Goal: Task Accomplishment & Management: Complete application form

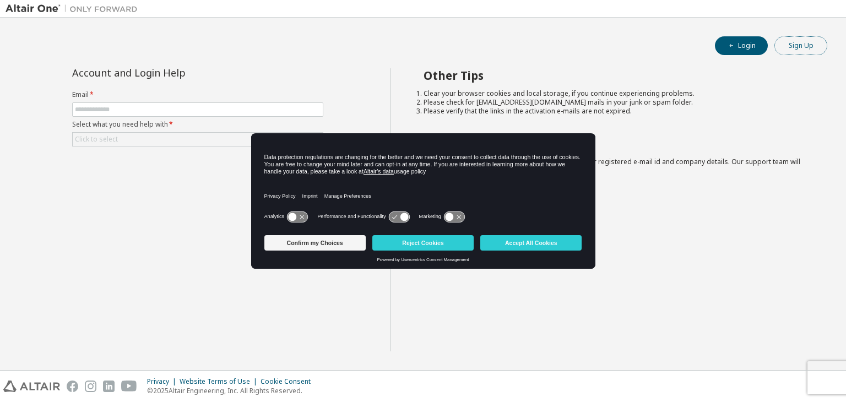
click at [825, 47] on button "Sign Up" at bounding box center [801, 45] width 53 height 19
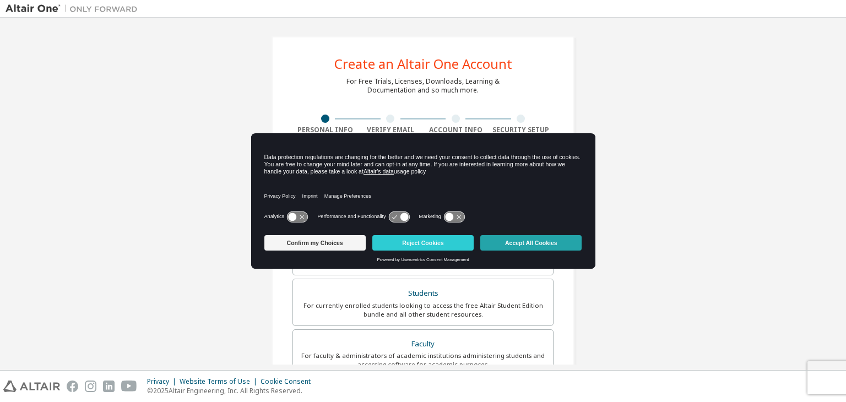
click at [542, 242] on button "Accept All Cookies" at bounding box center [530, 242] width 101 height 15
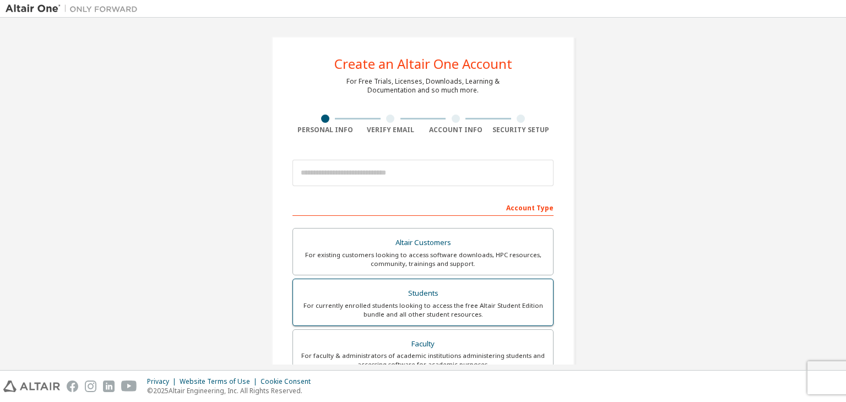
click at [407, 298] on div "Students" at bounding box center [423, 293] width 247 height 15
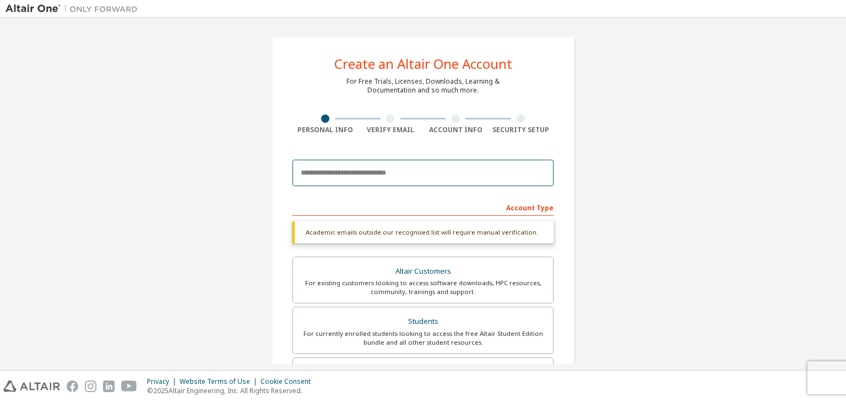
click at [379, 172] on input "email" at bounding box center [423, 173] width 261 height 26
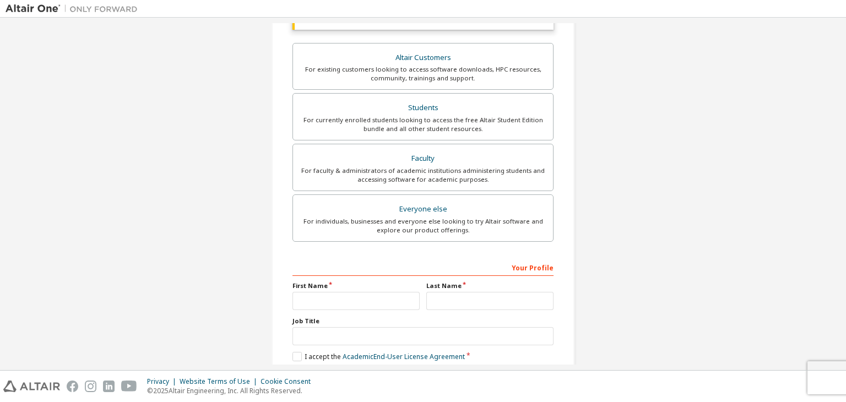
scroll to position [213, 0]
click at [361, 298] on input "text" at bounding box center [356, 302] width 127 height 18
type input "*****"
drag, startPoint x: 468, startPoint y: 294, endPoint x: 471, endPoint y: 300, distance: 7.0
click at [471, 300] on input "text" at bounding box center [489, 302] width 127 height 18
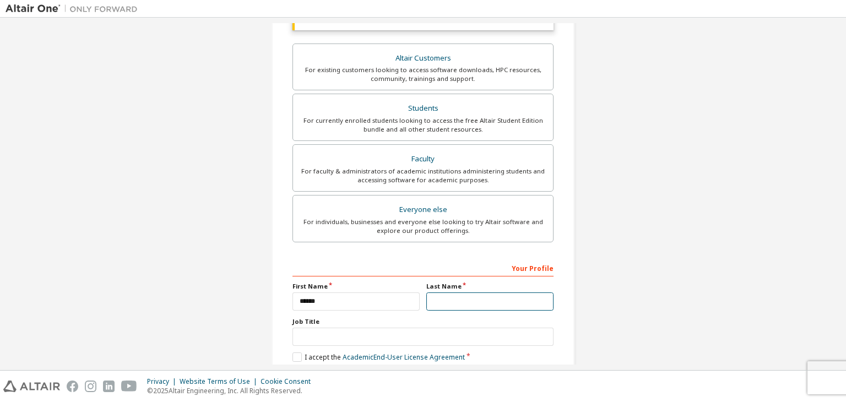
type input "****"
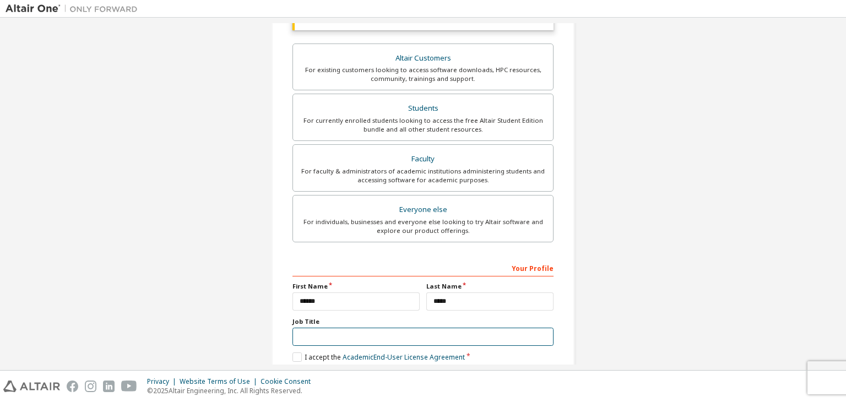
click at [461, 338] on input "text" at bounding box center [423, 337] width 261 height 18
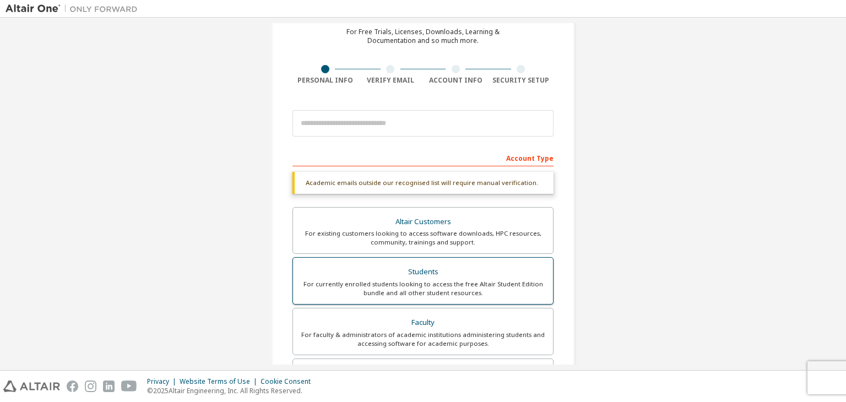
scroll to position [48, 0]
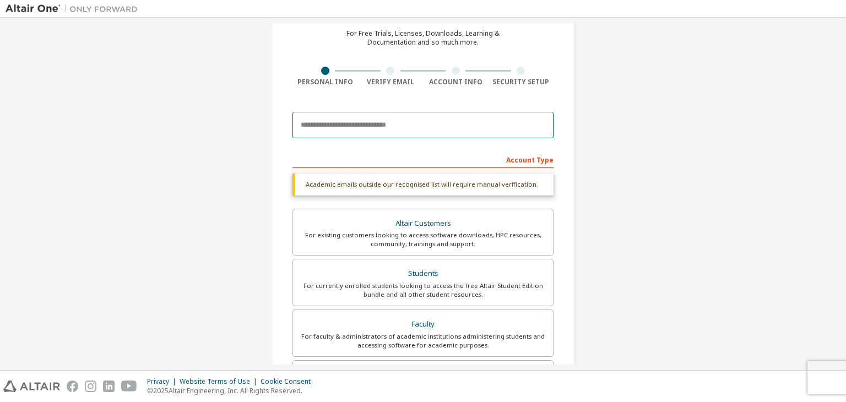
click at [387, 125] on input "email" at bounding box center [423, 125] width 261 height 26
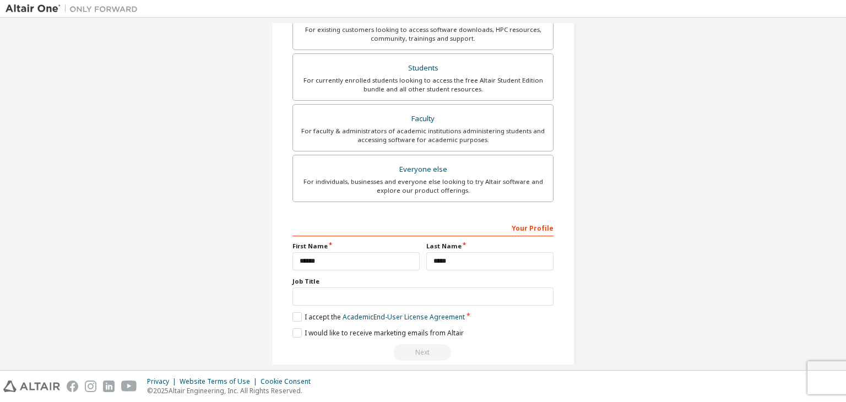
scroll to position [268, 0]
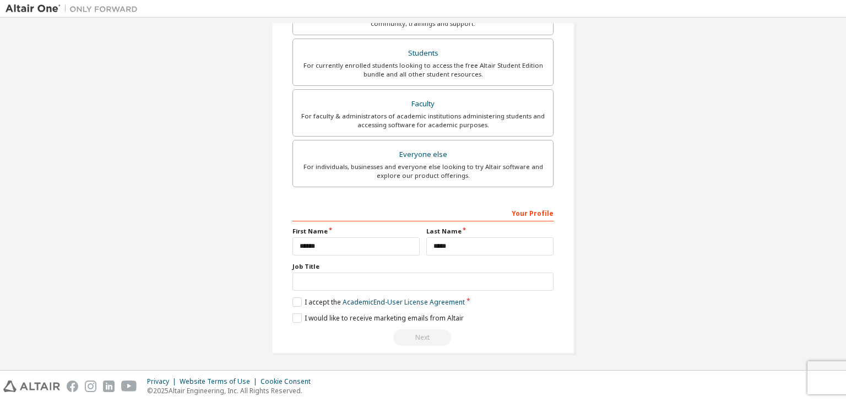
type input "**********"
click at [374, 276] on input "text" at bounding box center [423, 282] width 261 height 18
click at [295, 299] on label "I accept the Academic End-User License Agreement" at bounding box center [379, 302] width 172 height 9
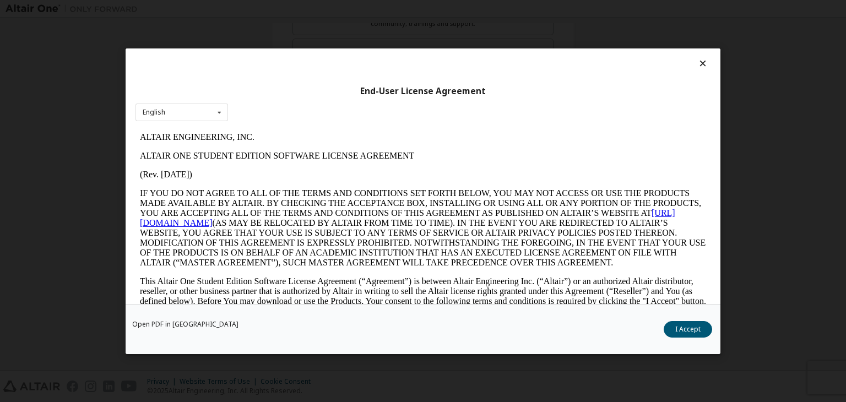
scroll to position [0, 0]
click at [682, 331] on button "I Accept" at bounding box center [688, 329] width 48 height 17
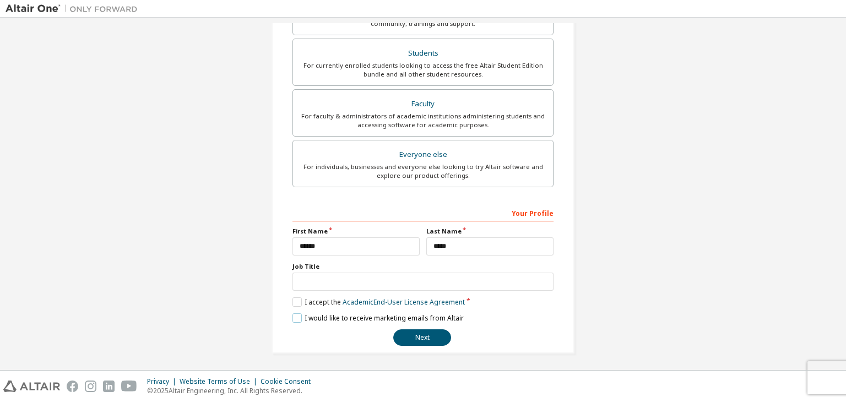
click at [296, 317] on label "I would like to receive marketing emails from Altair" at bounding box center [378, 318] width 171 height 9
click at [419, 333] on button "Next" at bounding box center [422, 338] width 58 height 17
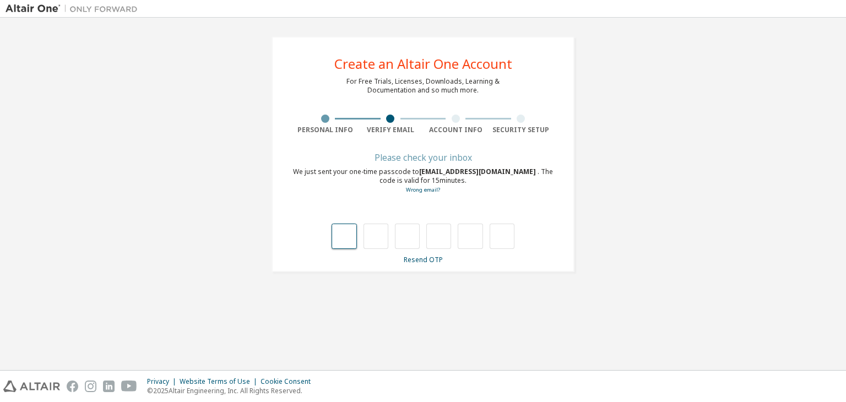
type input "*"
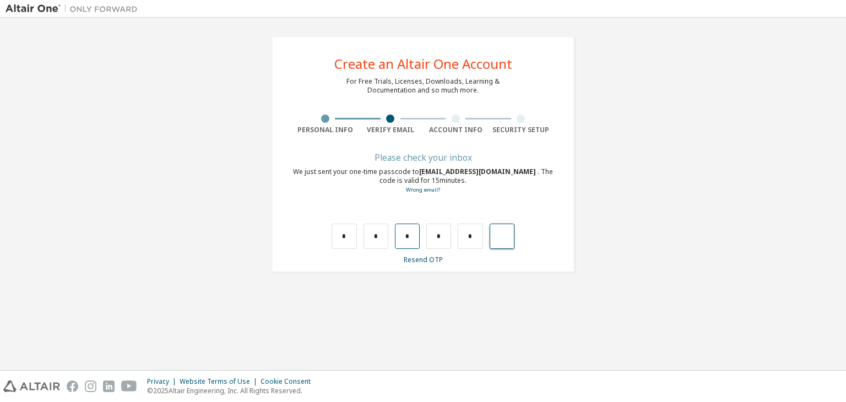
type input "*"
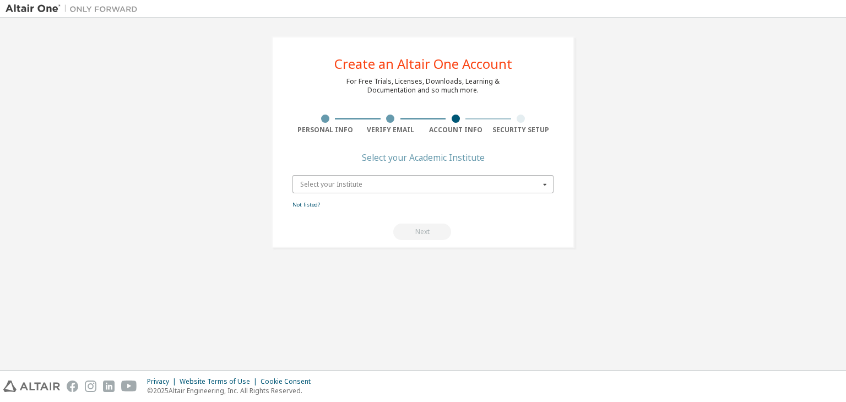
click at [497, 179] on input "text" at bounding box center [424, 184] width 260 height 17
click at [547, 184] on icon at bounding box center [545, 184] width 14 height 17
click at [548, 186] on icon at bounding box center [545, 184] width 14 height 17
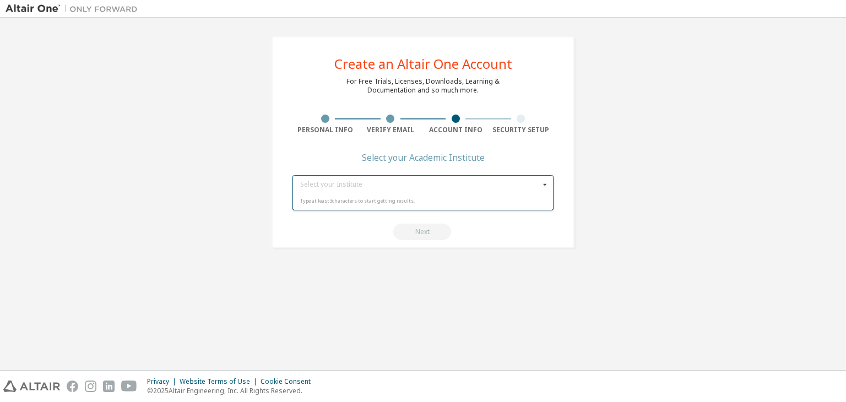
click at [549, 186] on icon at bounding box center [545, 184] width 14 height 17
click at [341, 188] on input "text" at bounding box center [424, 184] width 260 height 17
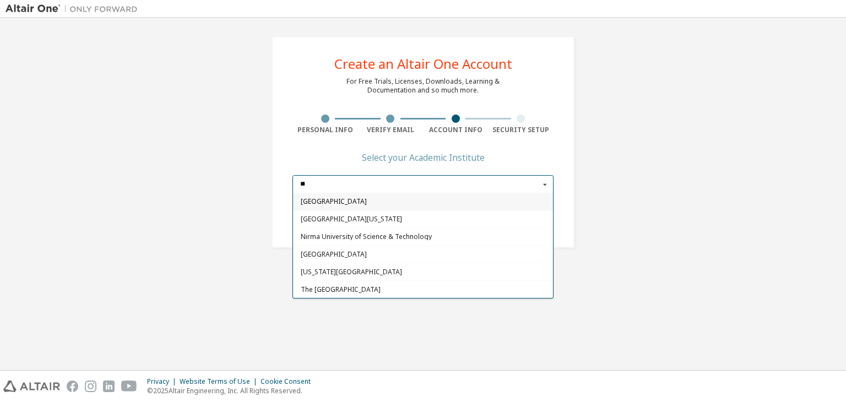
type input "*"
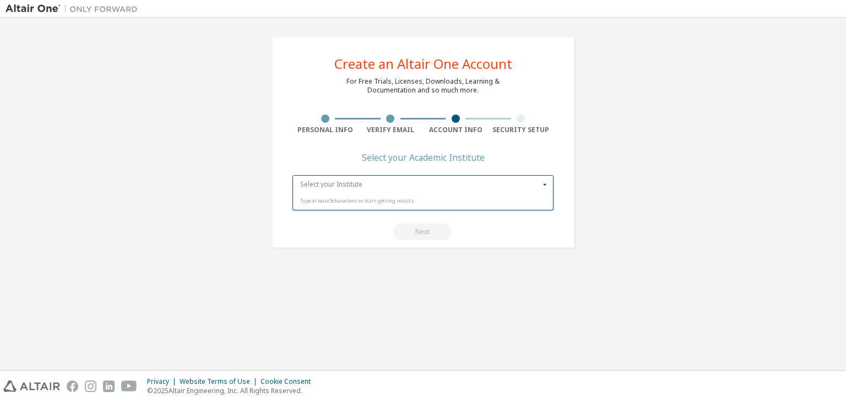
click at [361, 182] on input "text" at bounding box center [424, 184] width 260 height 17
type input "**********"
drag, startPoint x: 397, startPoint y: 185, endPoint x: 271, endPoint y: 183, distance: 126.2
click at [271, 183] on div "**********" at bounding box center [423, 142] width 330 height 238
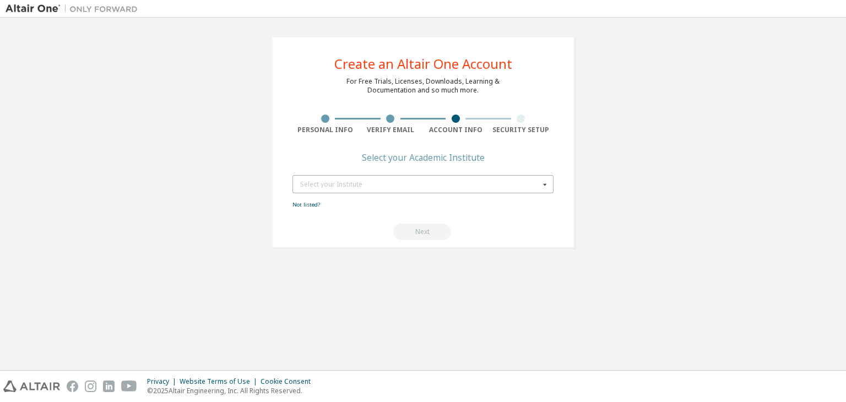
click at [328, 181] on div "Select your Institute" at bounding box center [420, 184] width 240 height 7
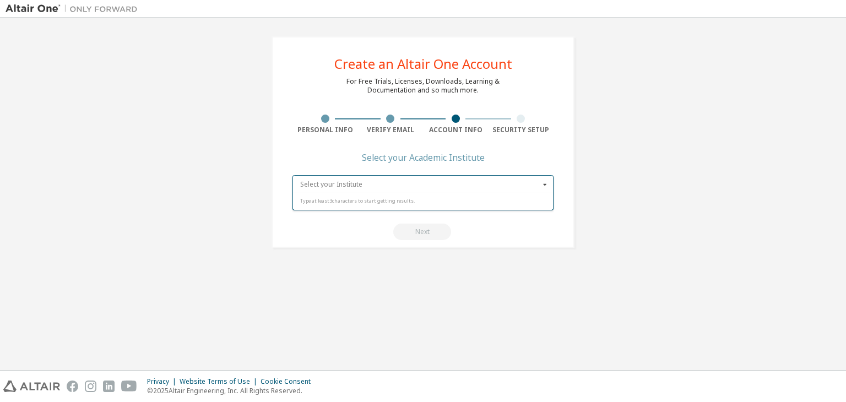
paste input "**********"
type input "**********"
click at [434, 236] on div "Next" at bounding box center [423, 232] width 261 height 17
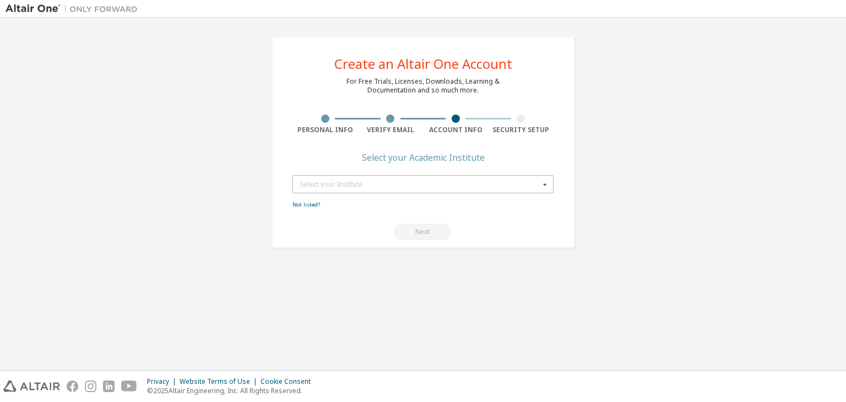
click at [391, 185] on div "Select your Institute" at bounding box center [420, 184] width 240 height 7
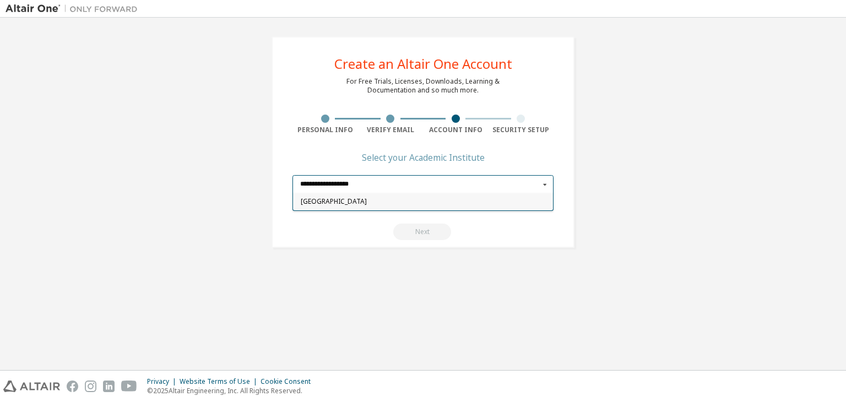
type input "**********"
click at [370, 206] on div "[GEOGRAPHIC_DATA]" at bounding box center [423, 202] width 260 height 18
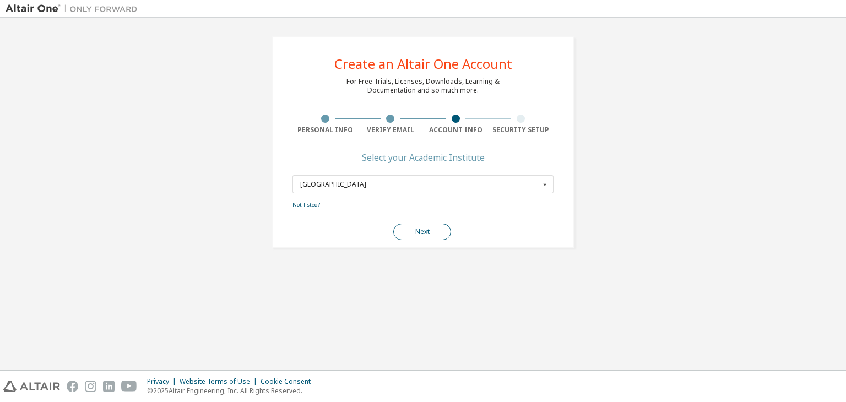
click at [423, 235] on button "Next" at bounding box center [422, 232] width 58 height 17
